Goal: Task Accomplishment & Management: Complete application form

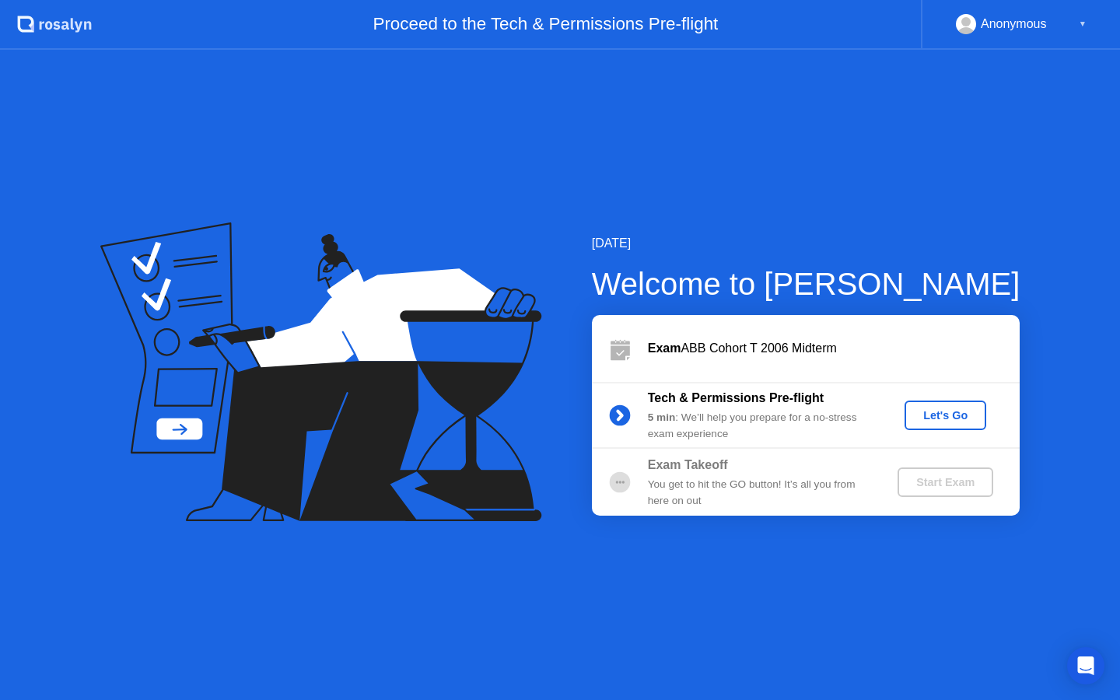
click at [937, 415] on div "Let's Go" at bounding box center [945, 415] width 69 height 12
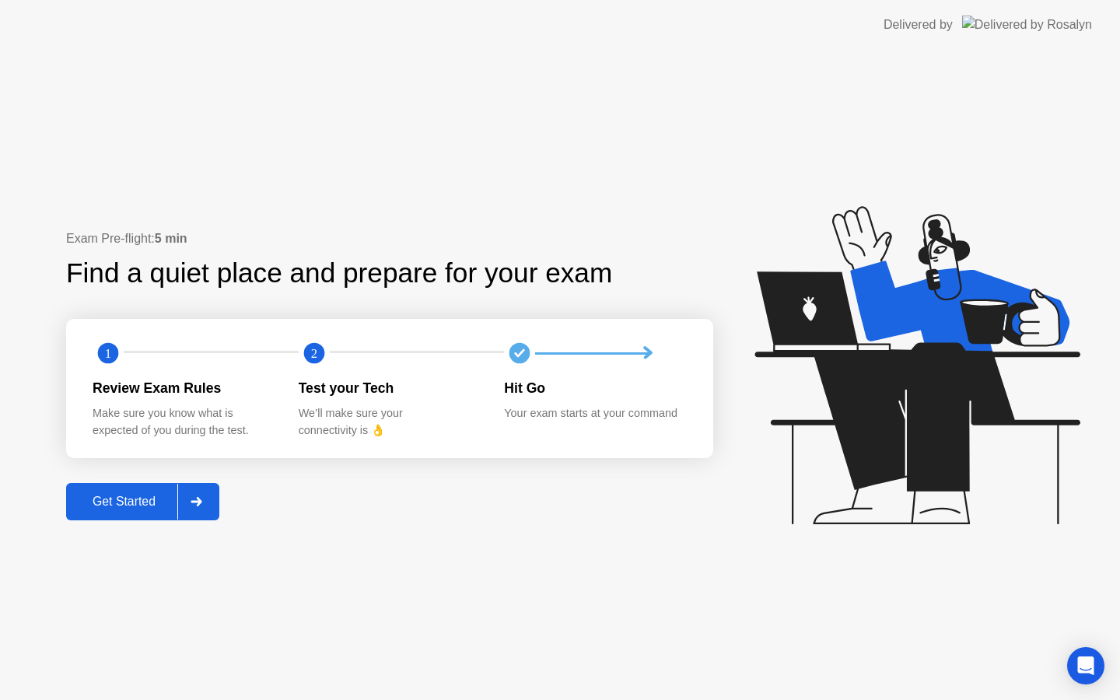
click at [156, 507] on div "Get Started" at bounding box center [124, 502] width 107 height 14
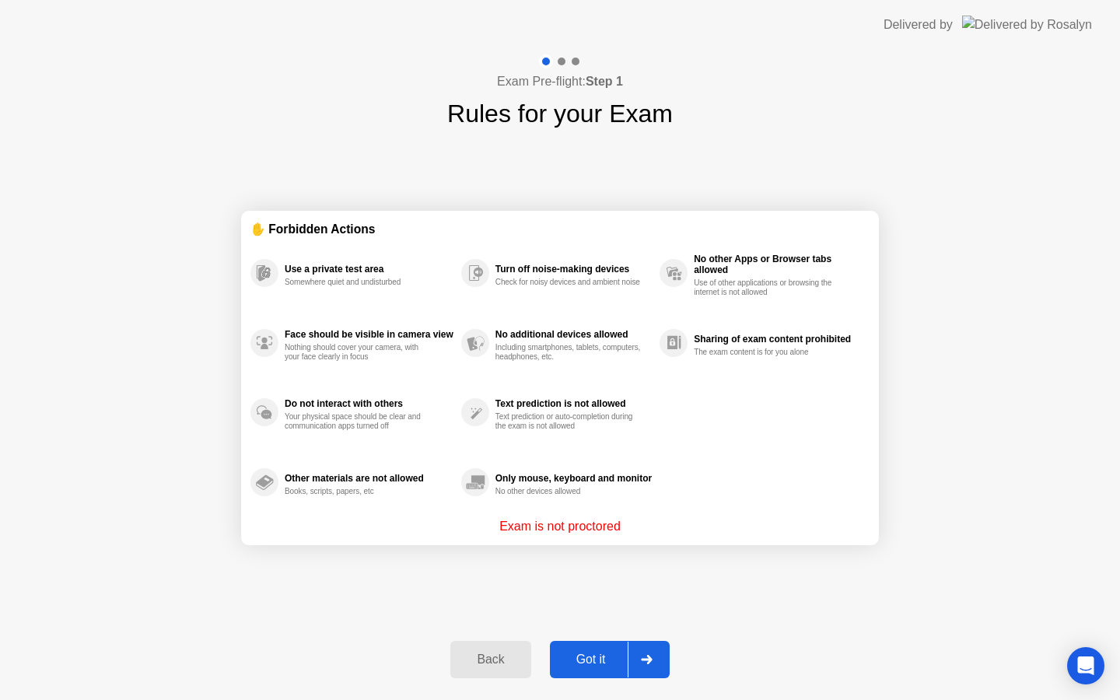
click at [597, 653] on div "Got it" at bounding box center [591, 660] width 73 height 14
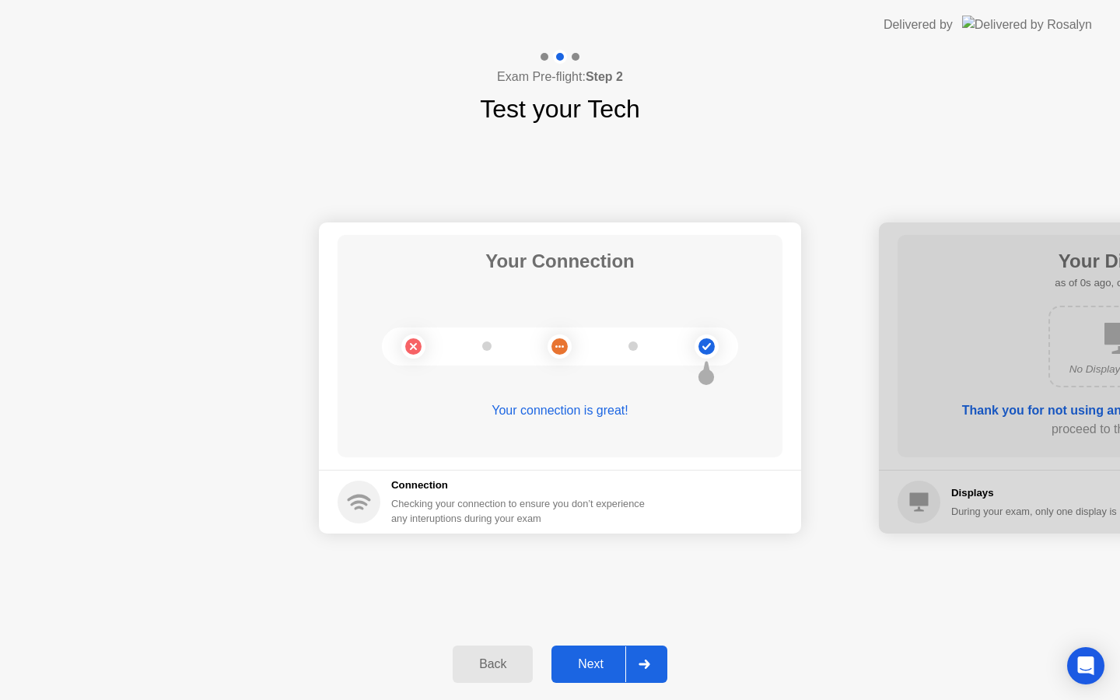
click at [603, 669] on div "Next" at bounding box center [590, 664] width 69 height 14
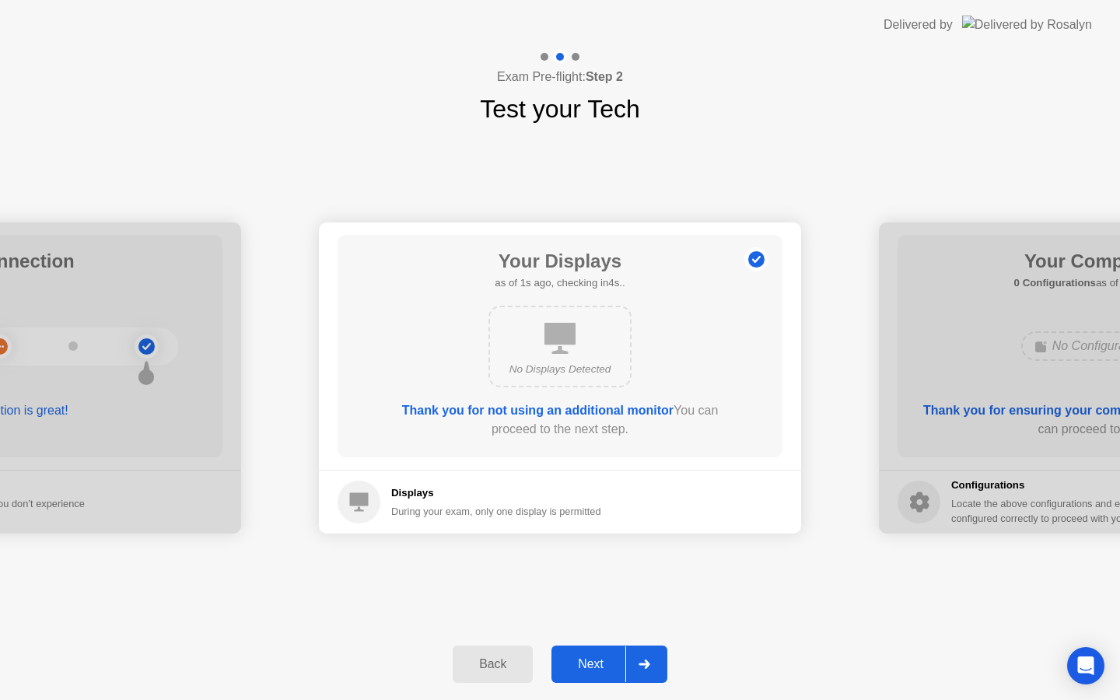
click at [603, 669] on div "Next" at bounding box center [590, 664] width 69 height 14
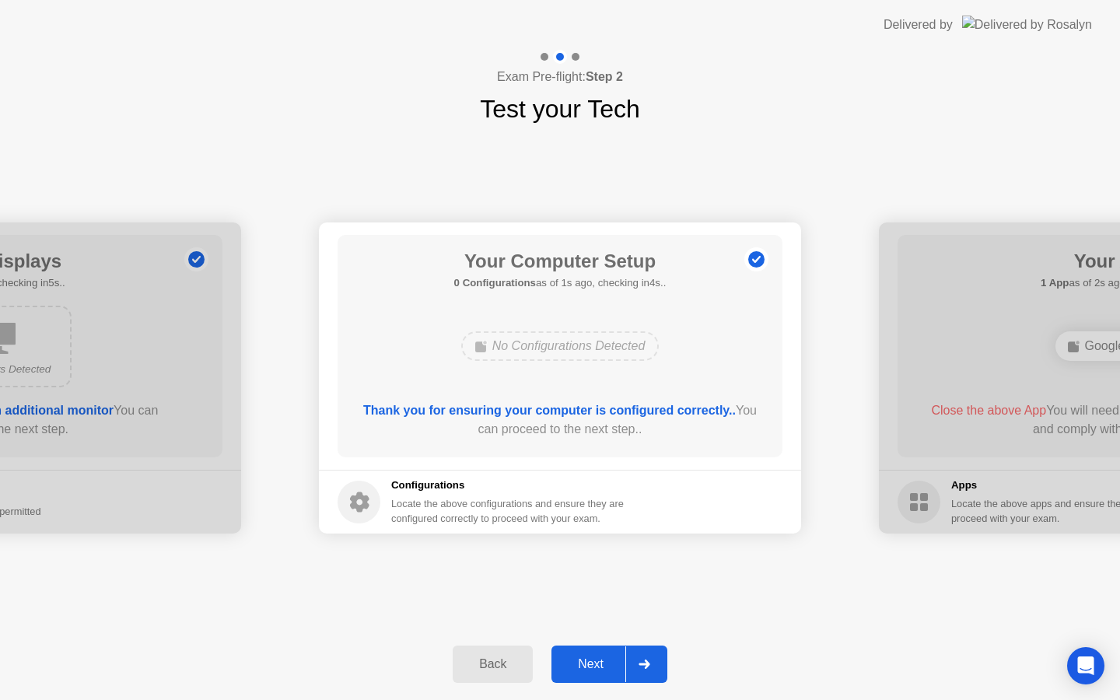
click at [603, 669] on div "Next" at bounding box center [590, 664] width 69 height 14
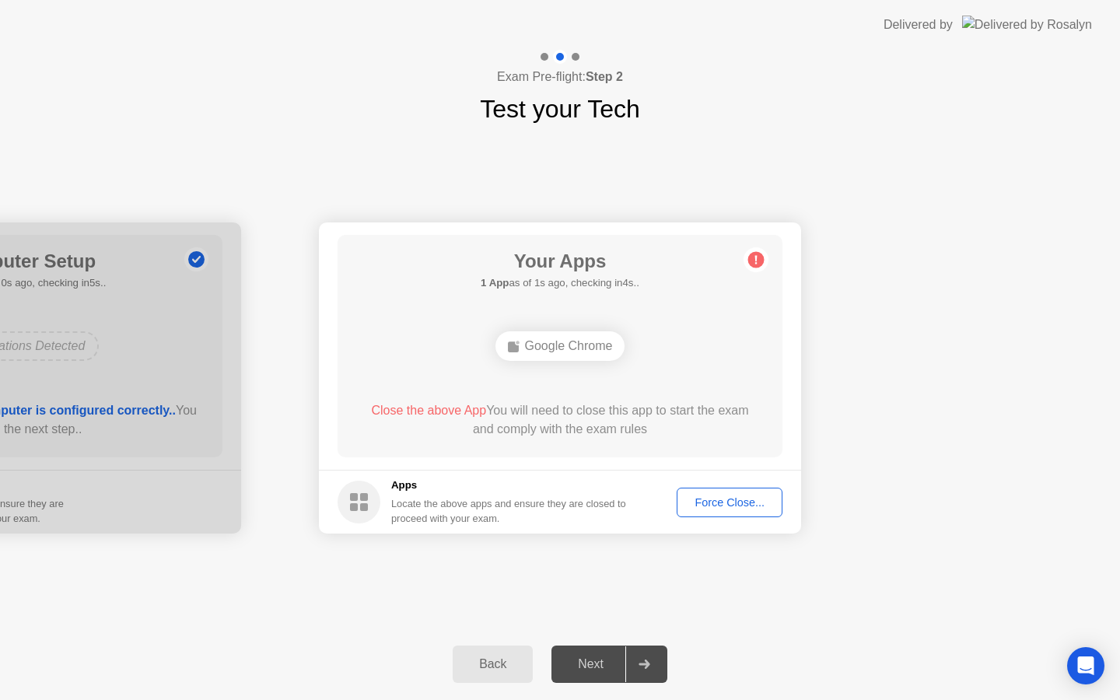
click at [702, 501] on div "Force Close..." at bounding box center [729, 502] width 95 height 12
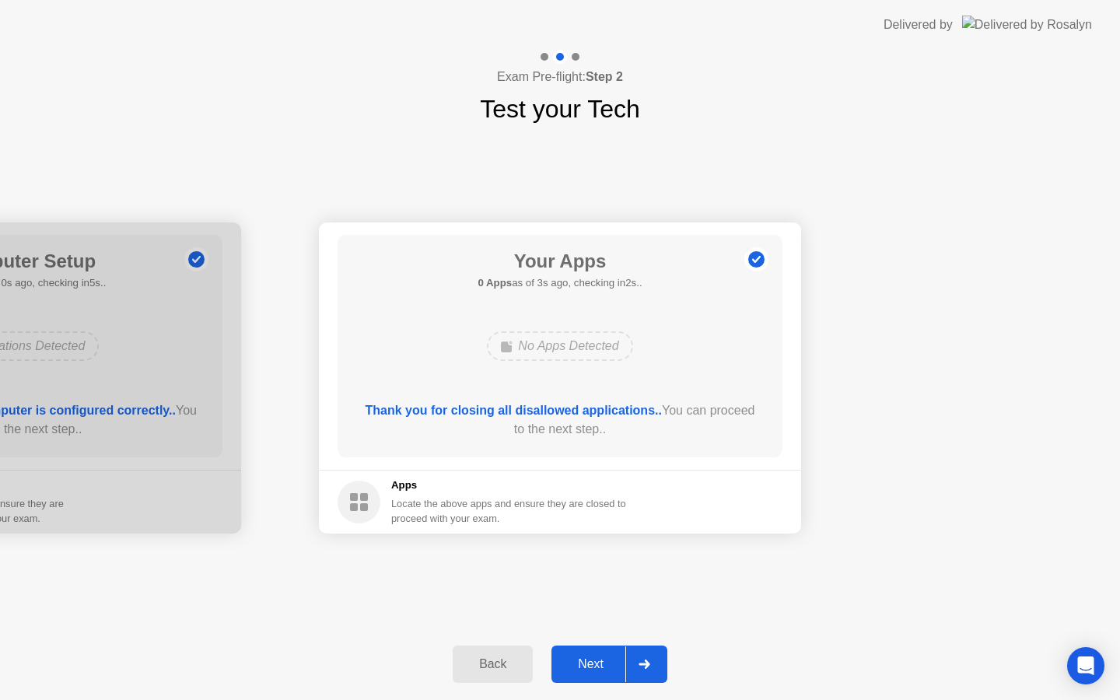
click at [599, 663] on div "Next" at bounding box center [590, 664] width 69 height 14
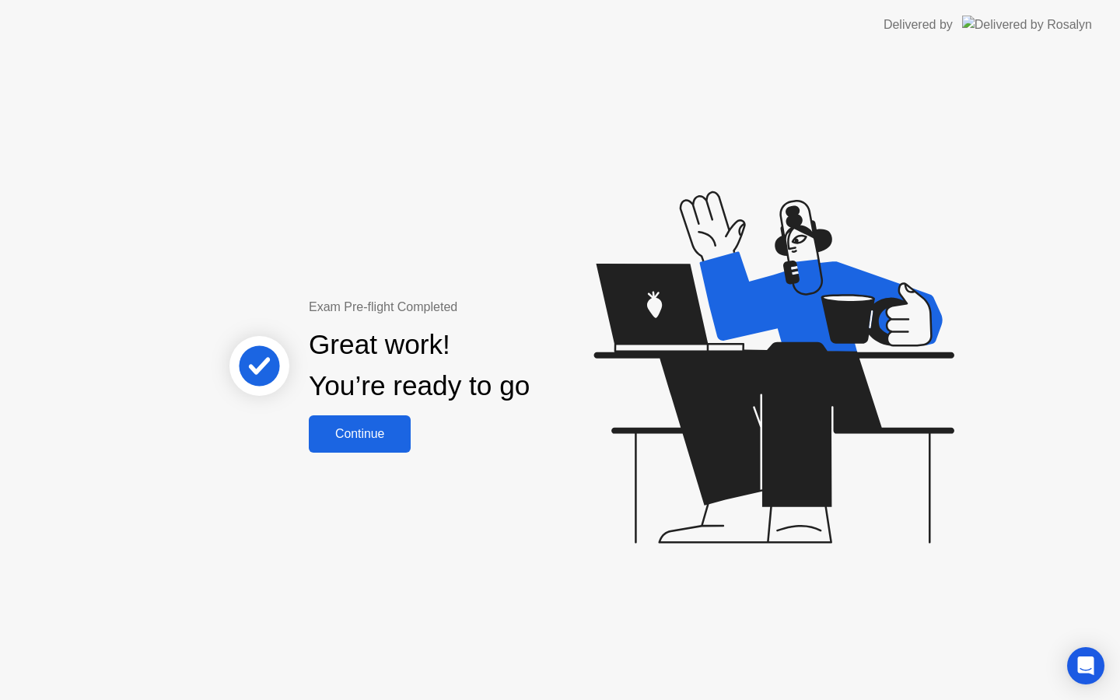
click at [383, 444] on button "Continue" at bounding box center [360, 433] width 102 height 37
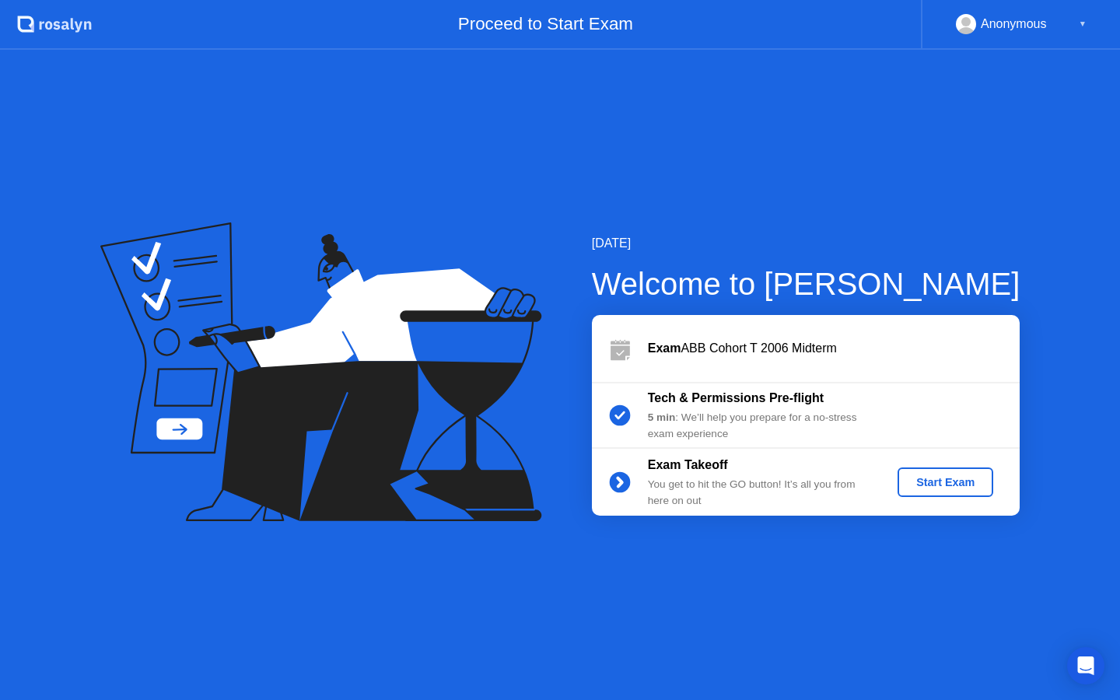
click at [954, 488] on div "Start Exam" at bounding box center [945, 482] width 83 height 12
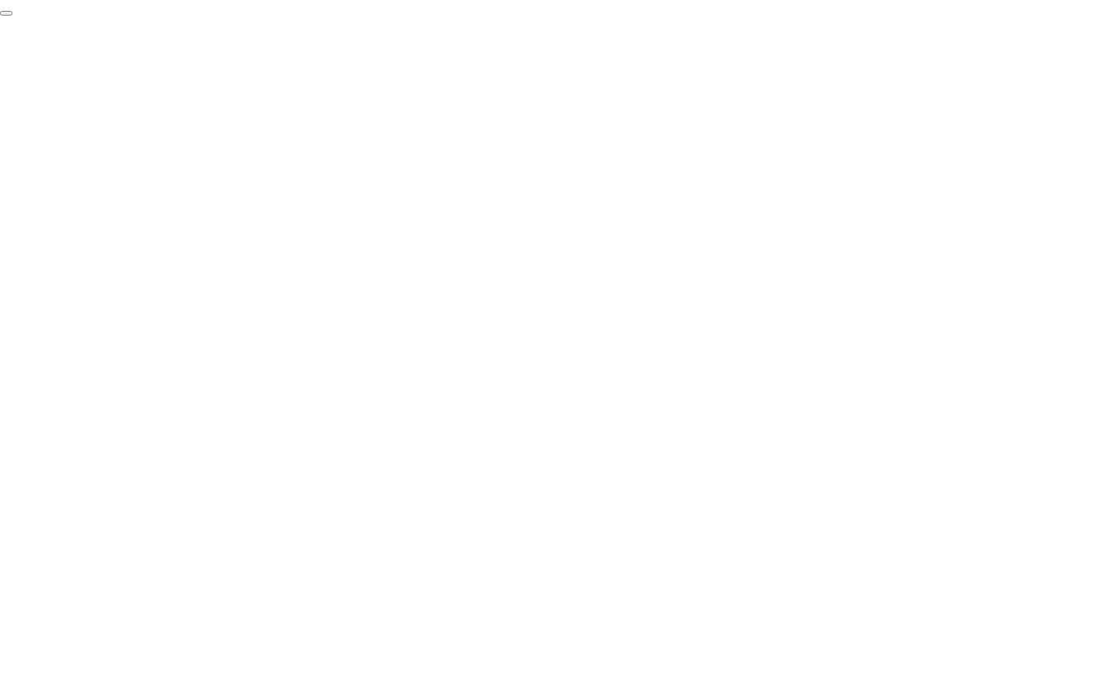
click div "End Proctoring Session"
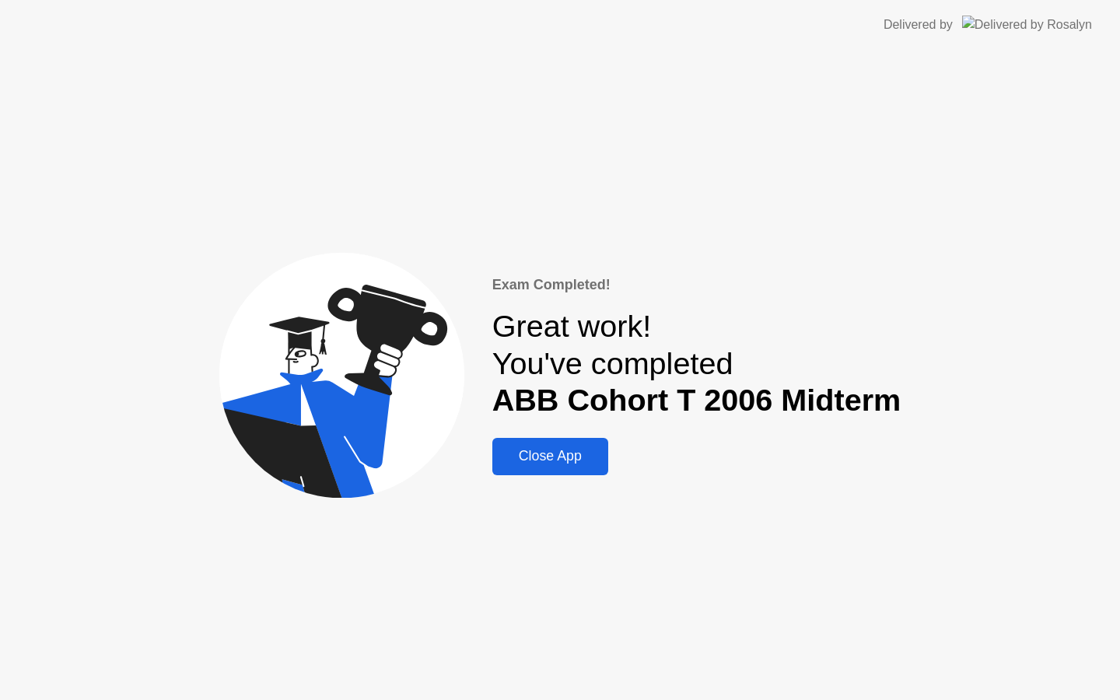
click at [559, 457] on div "Close App" at bounding box center [550, 456] width 107 height 16
